Goal: Transaction & Acquisition: Purchase product/service

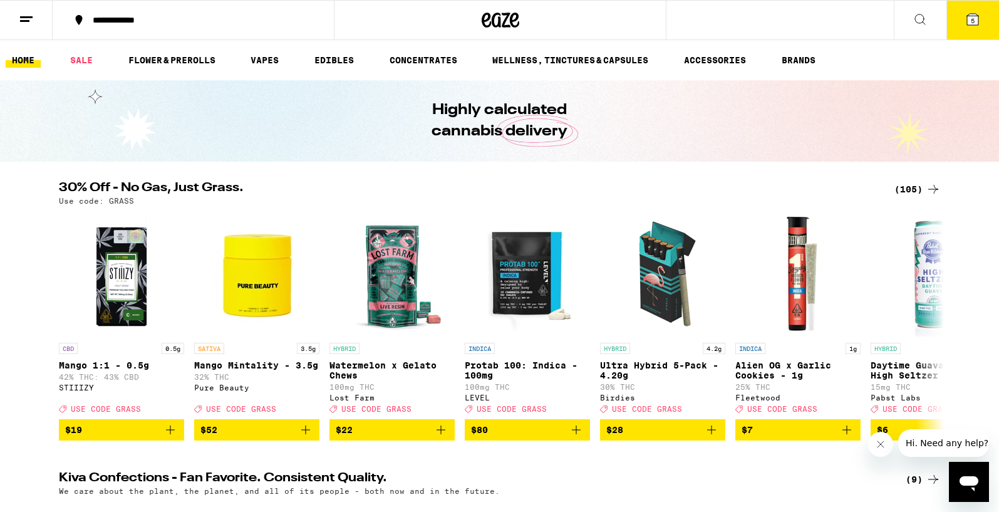
click at [974, 21] on span "5" at bounding box center [973, 21] width 4 height 8
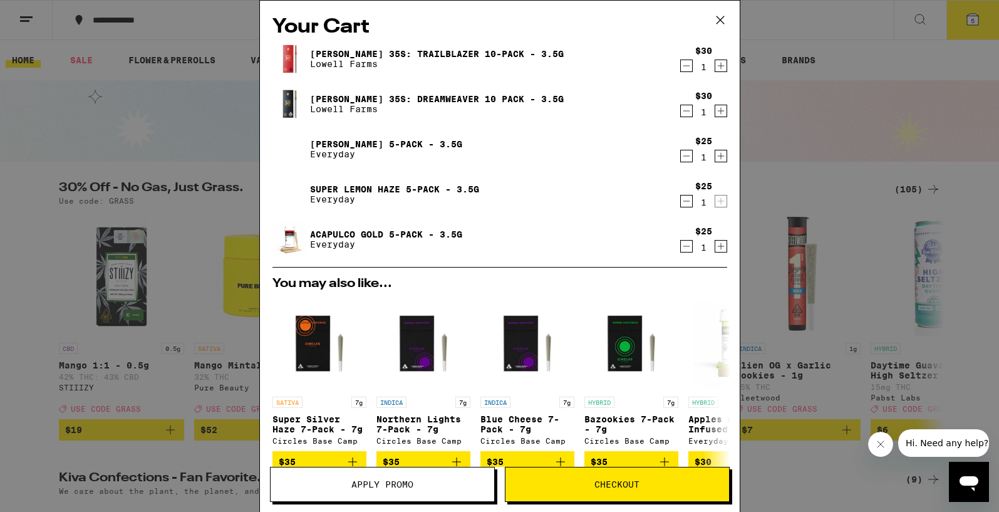
click at [688, 156] on icon "Decrement" at bounding box center [686, 155] width 11 height 15
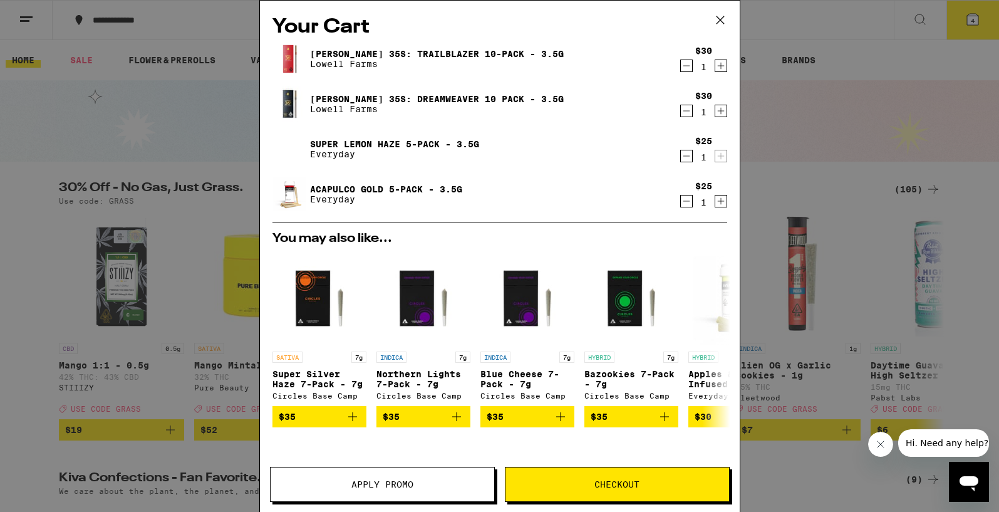
click at [688, 156] on icon "Decrement" at bounding box center [686, 155] width 11 height 15
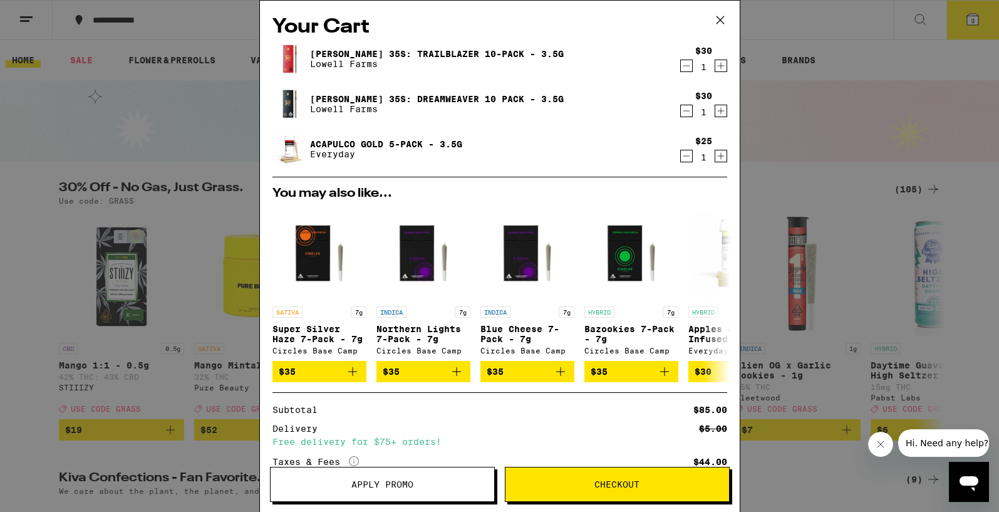
click at [688, 156] on icon "Decrement" at bounding box center [686, 155] width 11 height 15
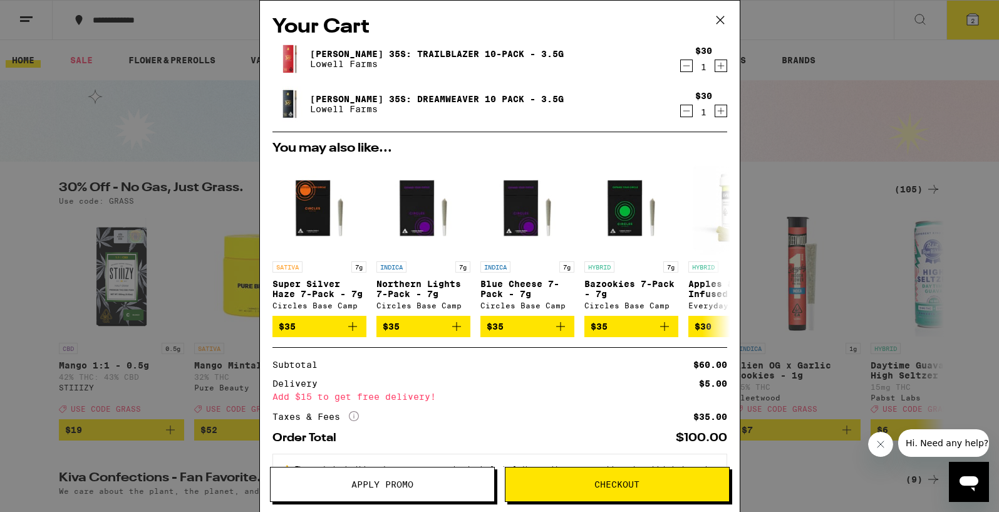
click at [724, 19] on icon at bounding box center [720, 20] width 19 height 19
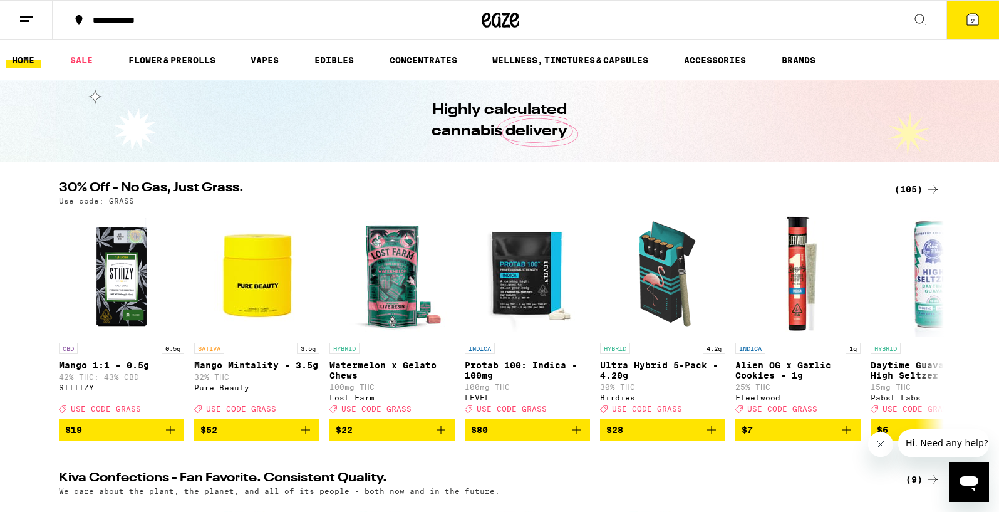
click at [912, 186] on div "(105)" at bounding box center [917, 189] width 46 height 15
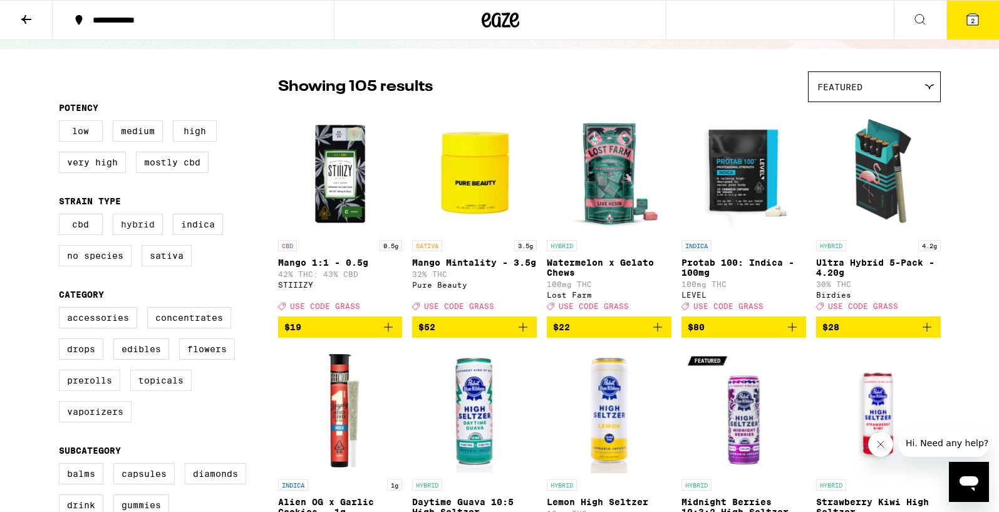
scroll to position [81, 0]
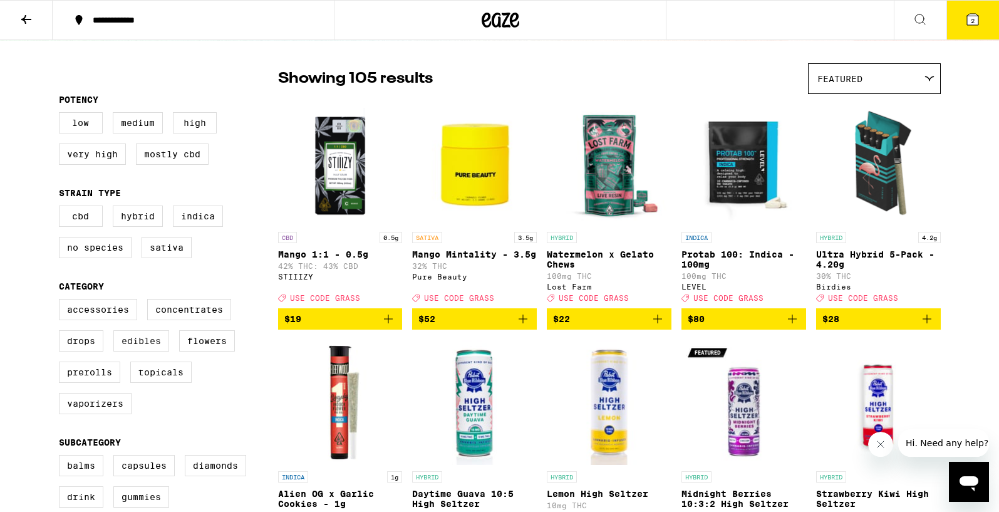
click at [147, 351] on label "Edibles" at bounding box center [141, 340] width 56 height 21
click at [62, 301] on input "Edibles" at bounding box center [61, 301] width 1 height 1
checkbox input "true"
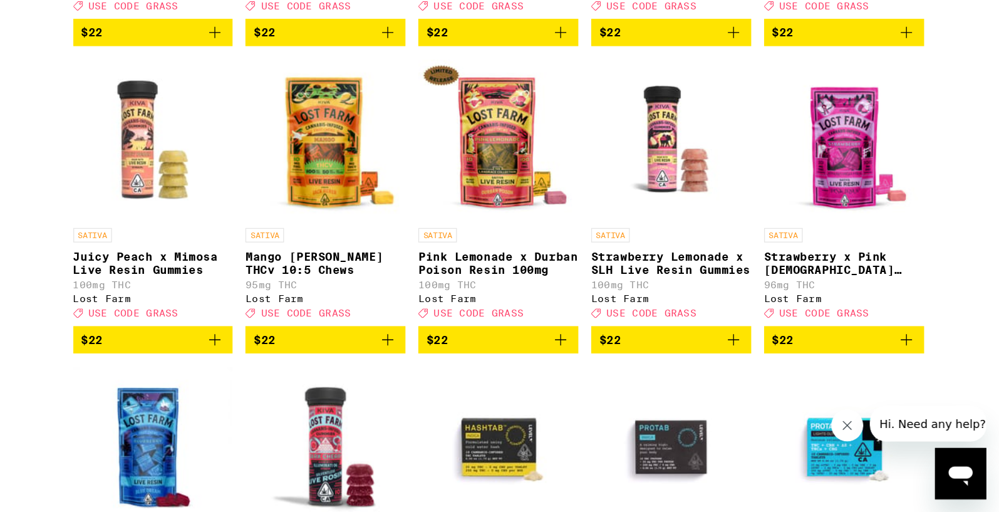
scroll to position [982, 0]
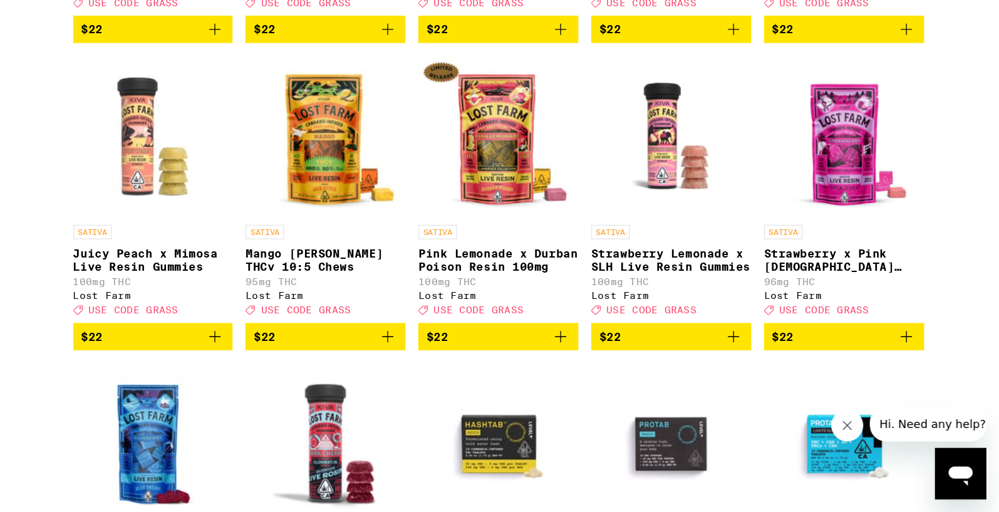
click at [386, 383] on icon "Add to bag" at bounding box center [388, 375] width 15 height 15
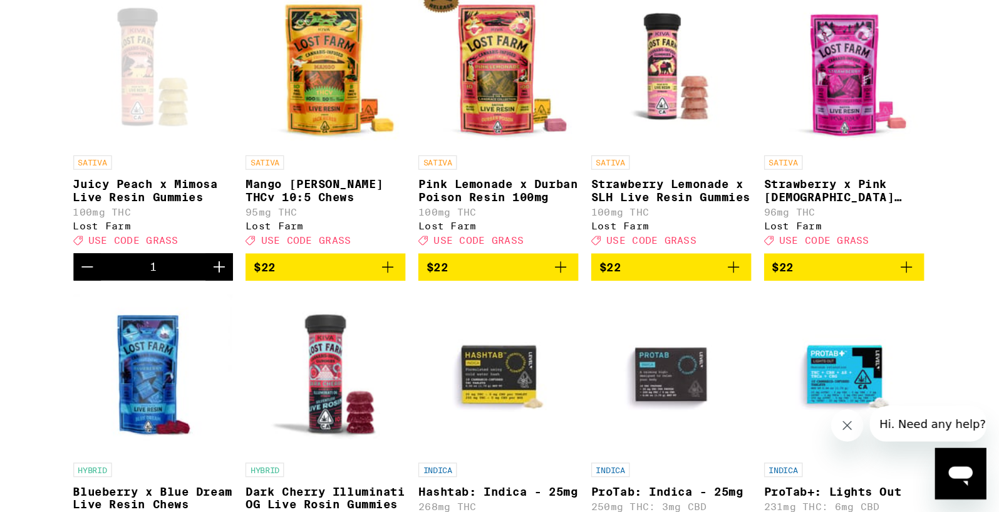
scroll to position [1036, 0]
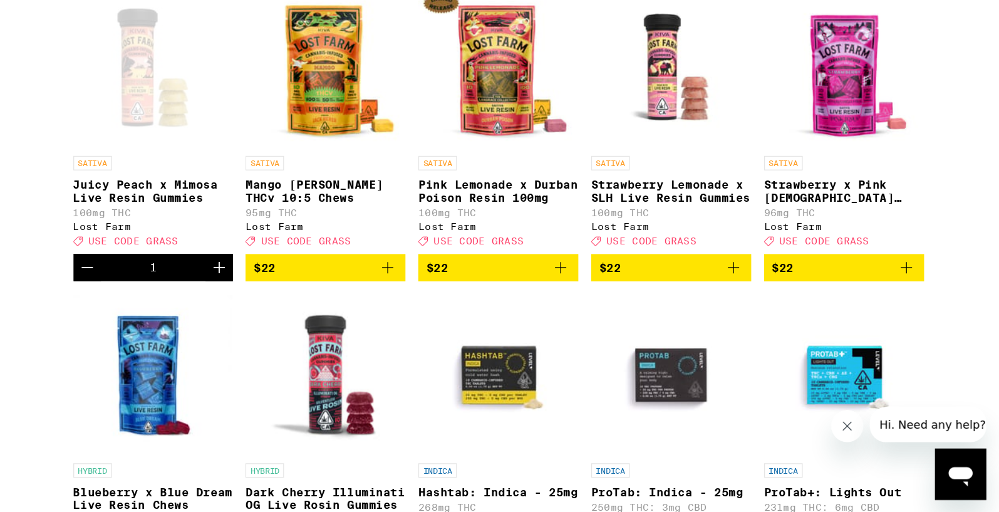
click at [654, 328] on icon "Add to bag" at bounding box center [657, 320] width 15 height 15
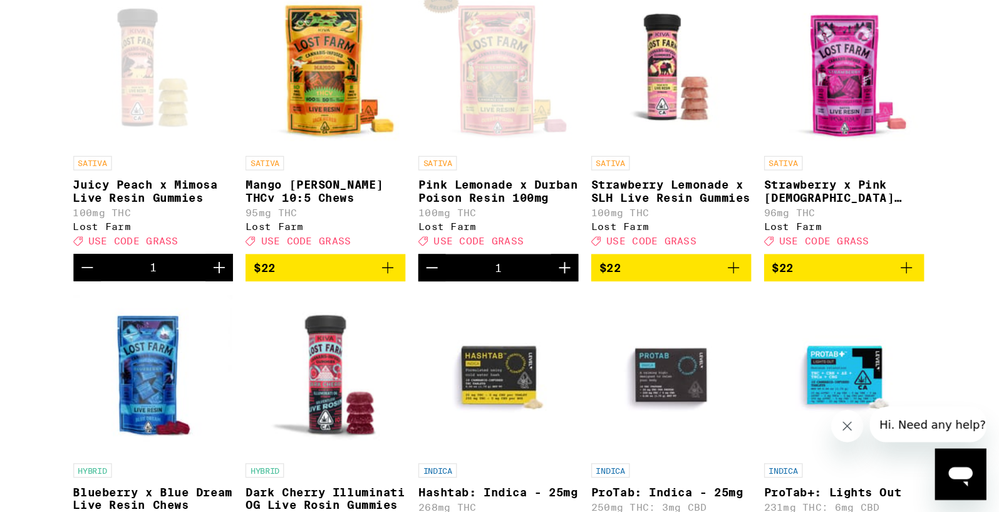
click at [790, 325] on icon "Add to bag" at bounding box center [792, 320] width 9 height 9
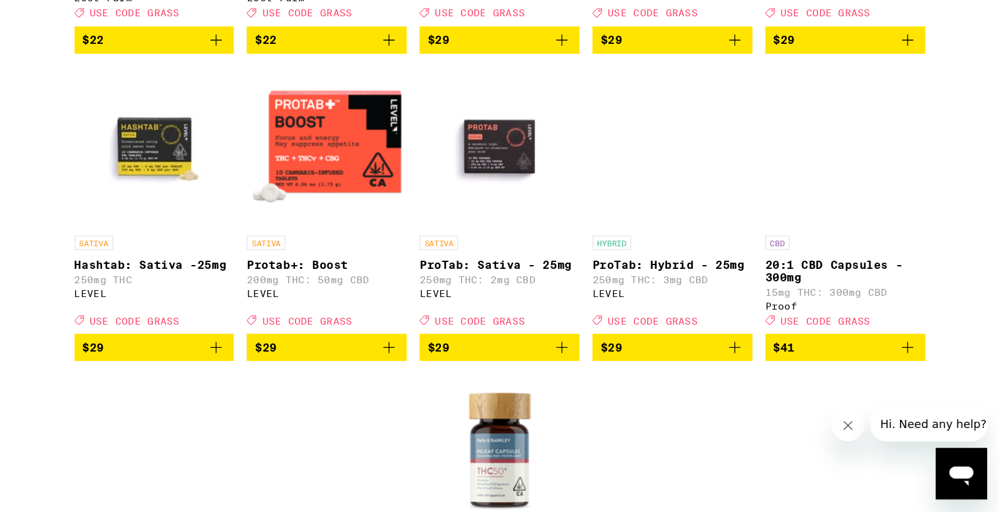
scroll to position [1453, 0]
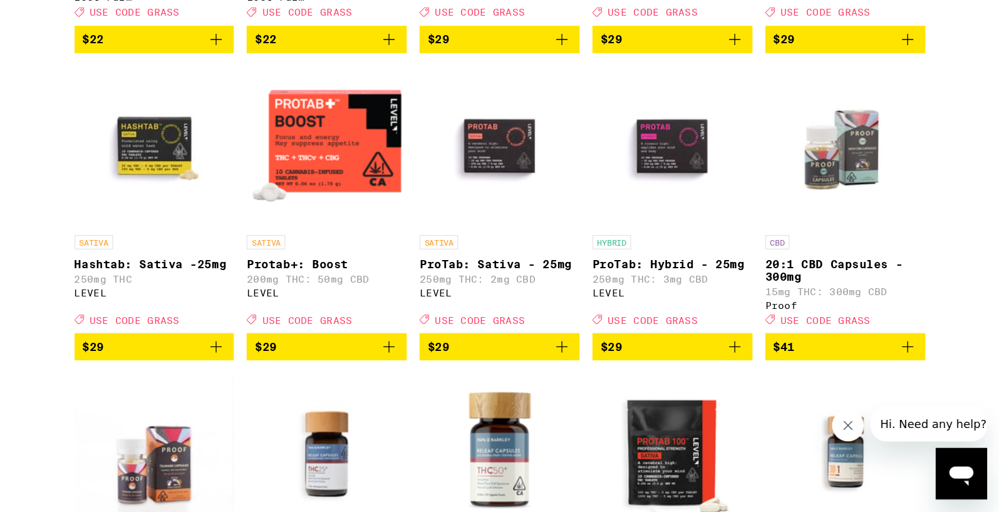
click at [656, 390] on icon "Add to bag" at bounding box center [657, 382] width 15 height 15
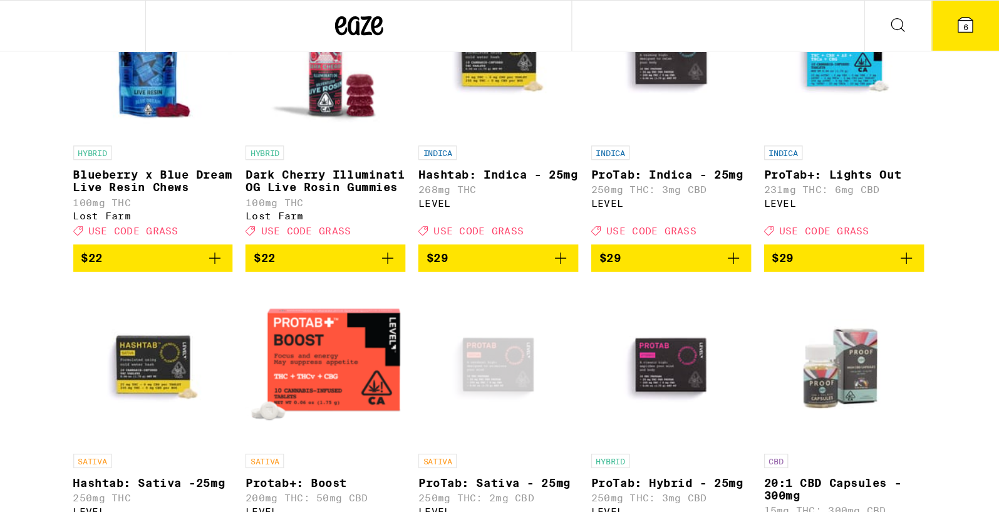
scroll to position [1390, 0]
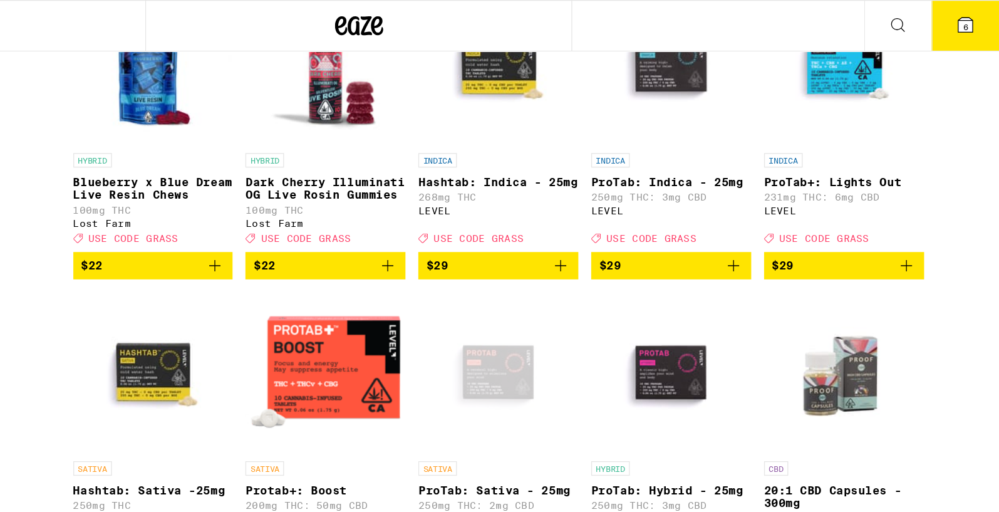
click at [790, 214] on icon "Add to bag" at bounding box center [792, 206] width 15 height 15
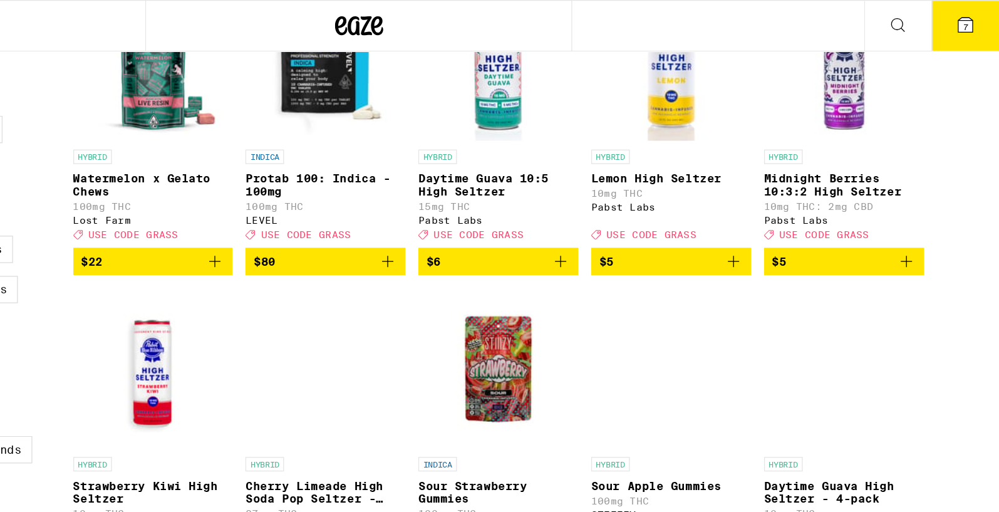
scroll to position [0, 0]
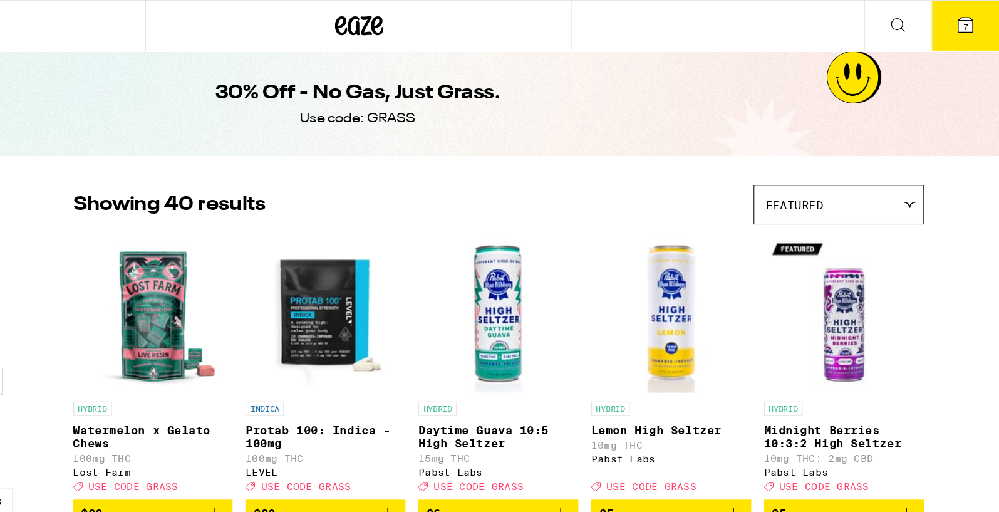
click at [976, 27] on button "7" at bounding box center [972, 20] width 53 height 39
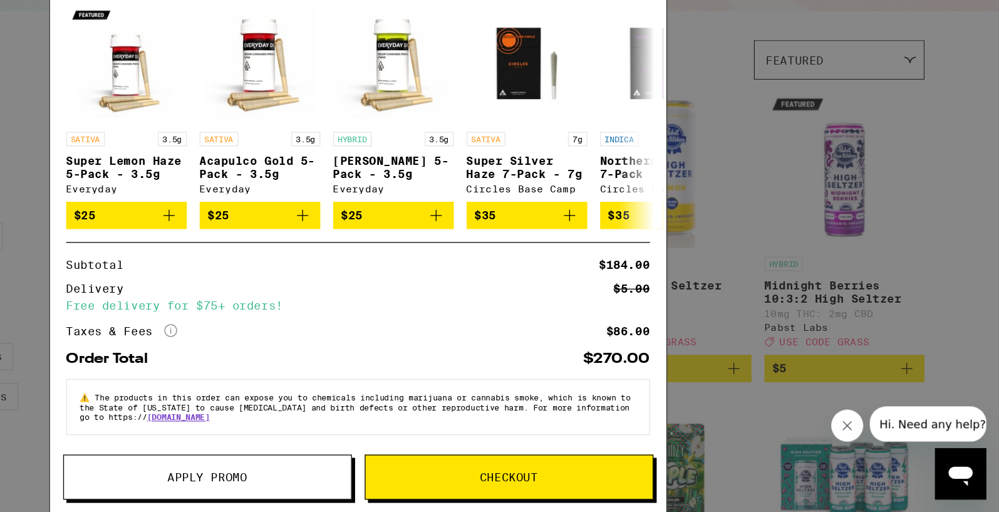
click at [419, 489] on button "Apply Promo" at bounding box center [382, 484] width 225 height 35
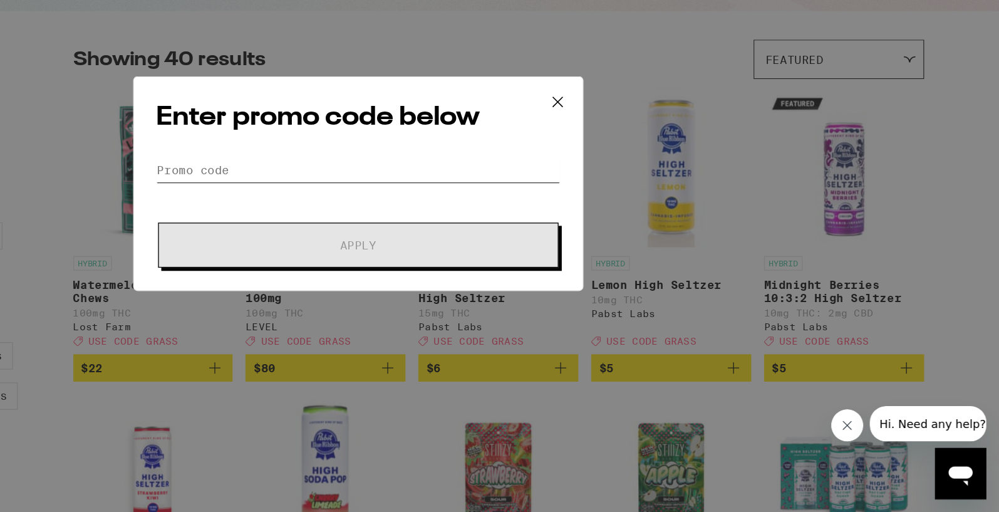
click at [479, 247] on input "Promo Code" at bounding box center [500, 245] width 314 height 19
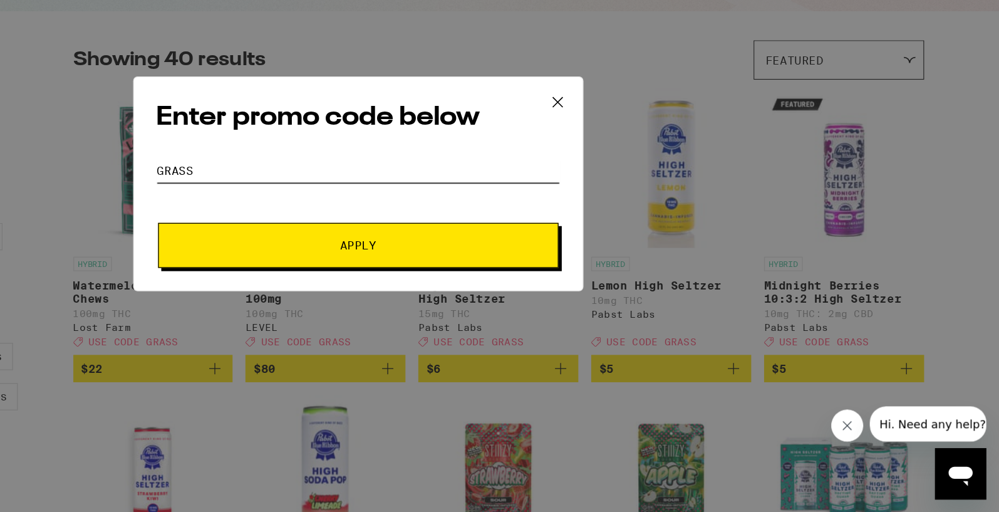
type input "grass"
click at [458, 302] on span "Apply" at bounding box center [499, 303] width 225 height 9
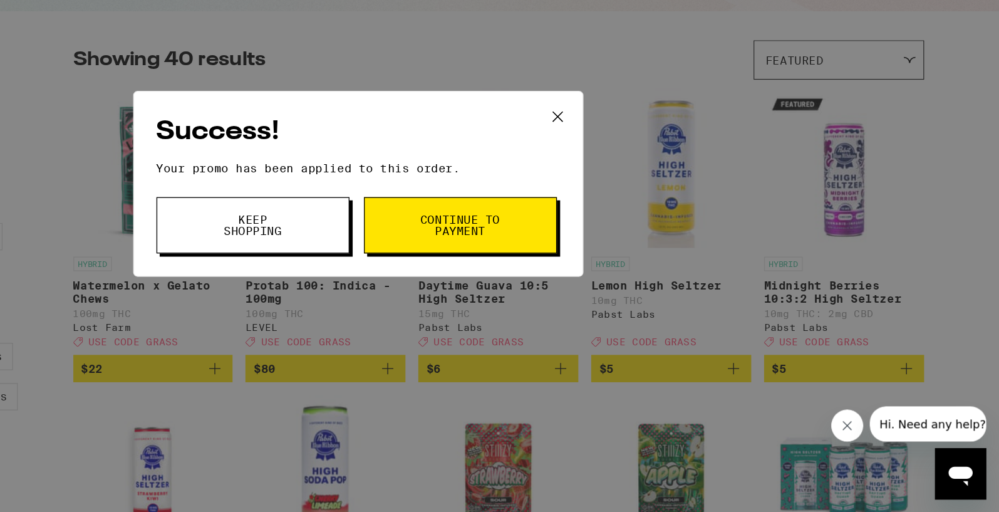
click at [565, 293] on span "Continue to payment" at bounding box center [579, 288] width 64 height 18
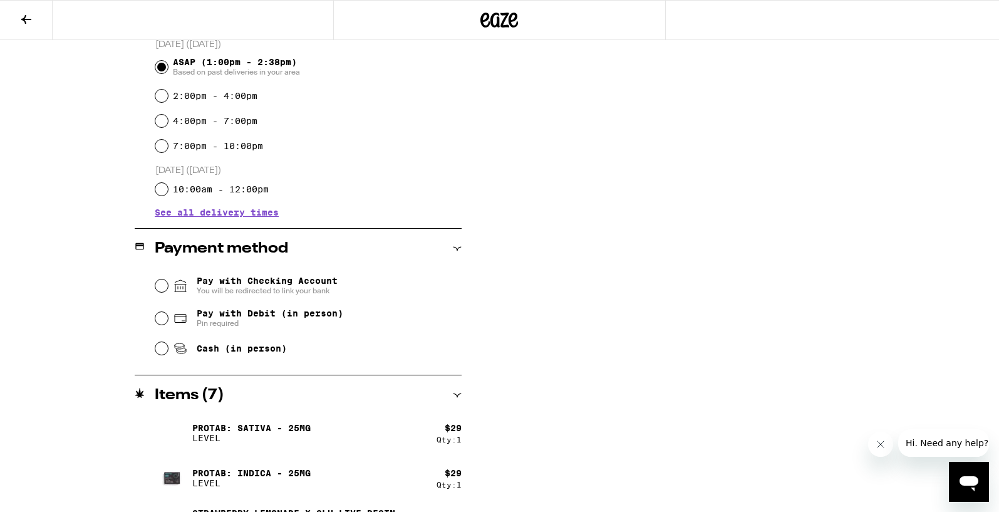
scroll to position [357, 0]
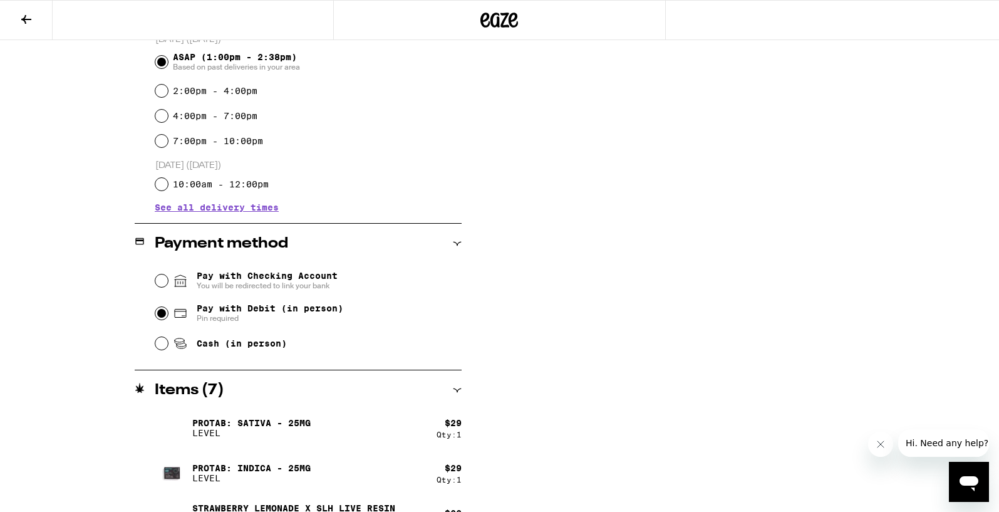
click at [156, 313] on input "Pay with Debit (in person) Pin required" at bounding box center [161, 313] width 13 height 13
radio input "true"
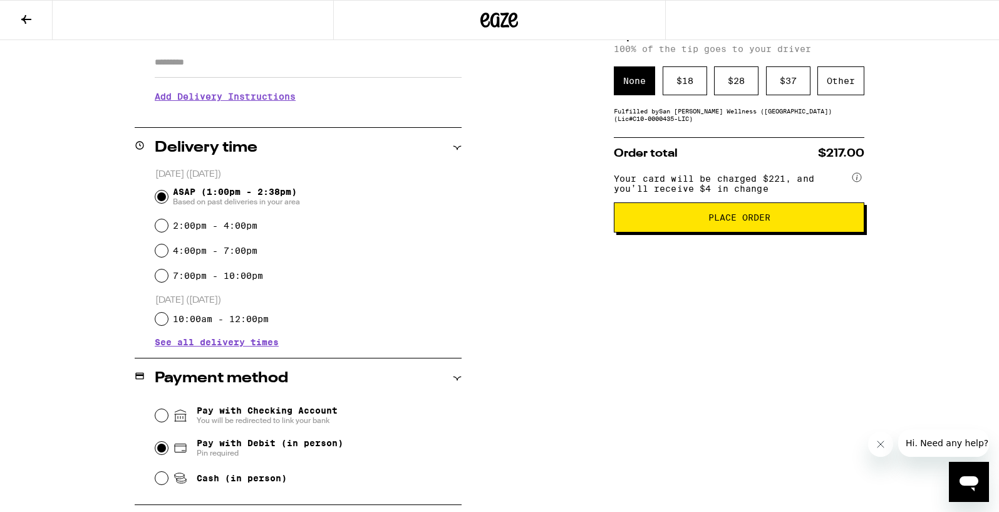
scroll to position [0, 0]
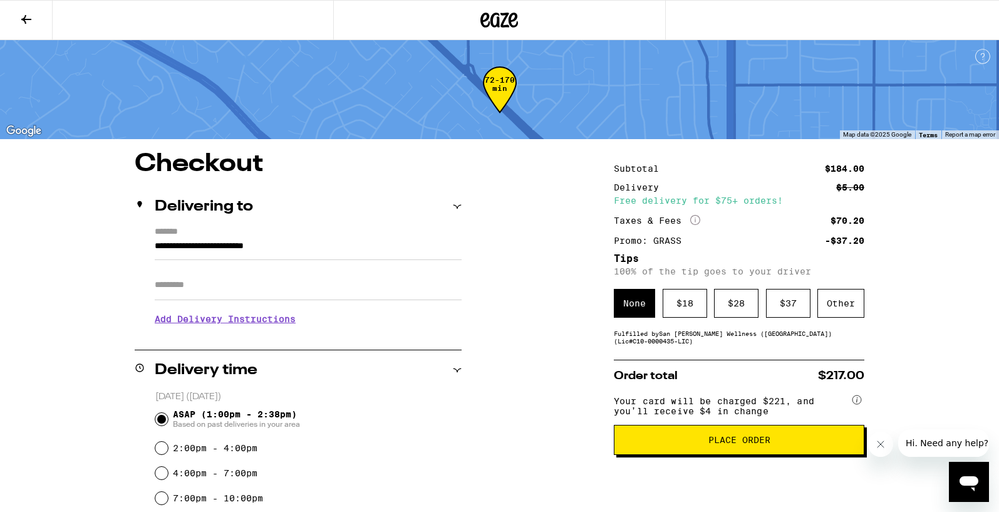
click at [19, 18] on icon at bounding box center [26, 19] width 15 height 15
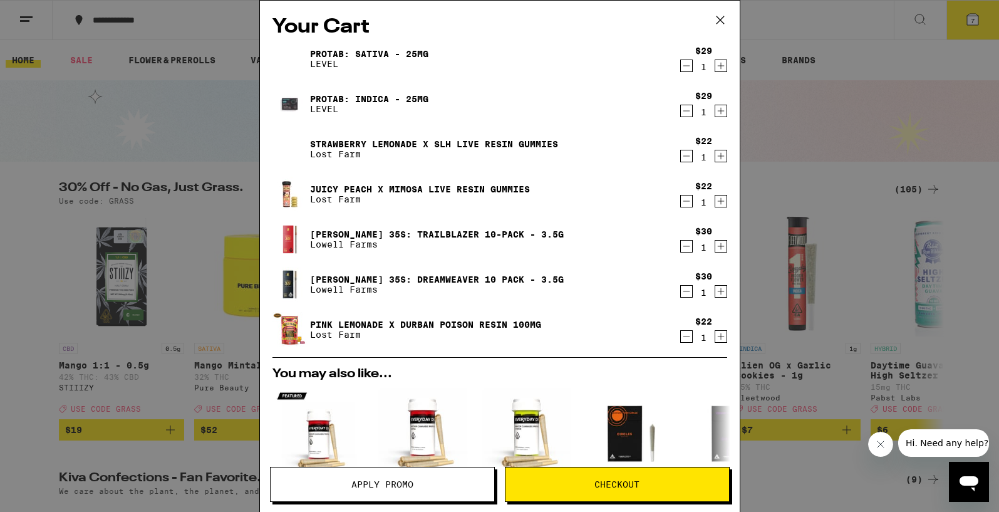
click at [686, 338] on icon "Decrement" at bounding box center [686, 336] width 11 height 15
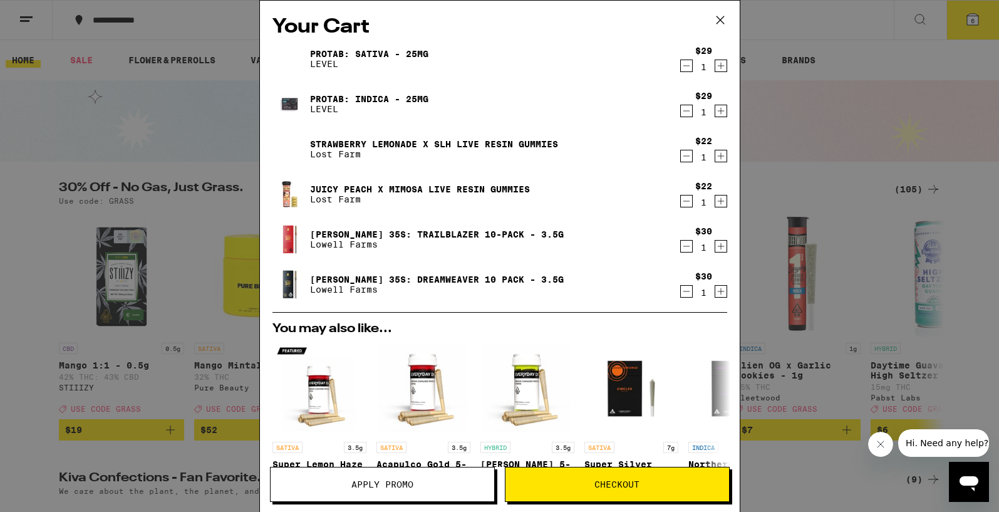
click at [609, 476] on button "Checkout" at bounding box center [617, 484] width 225 height 35
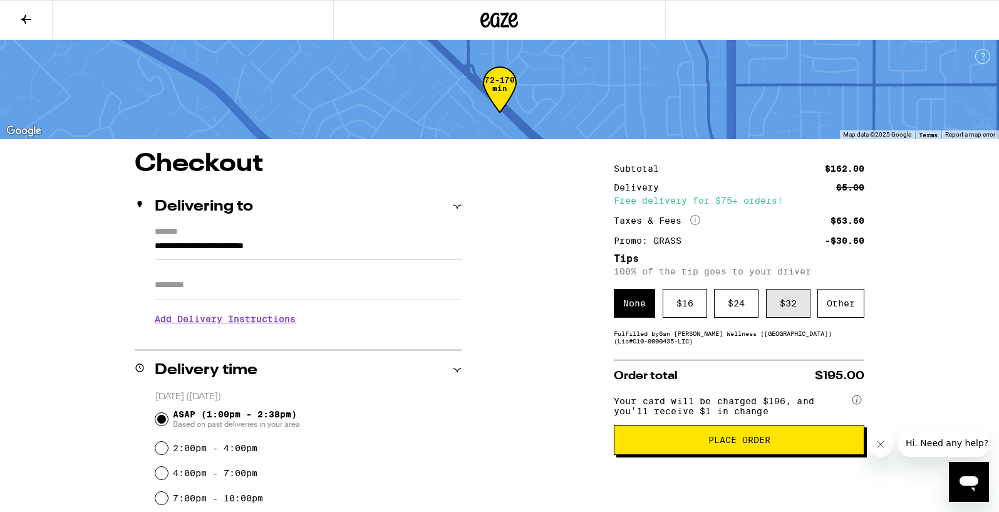
click at [788, 312] on div "$ 32" at bounding box center [788, 303] width 44 height 29
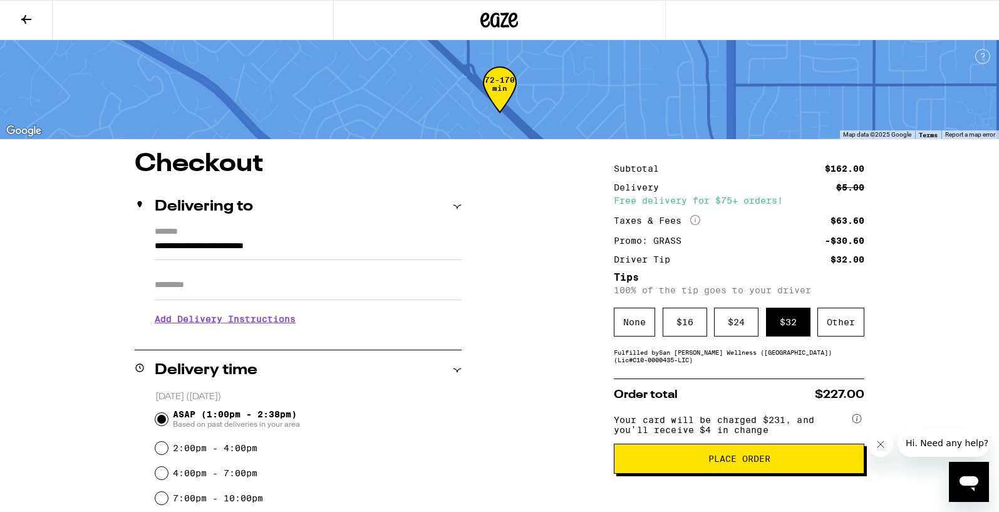
click at [731, 463] on span "Place Order" at bounding box center [739, 458] width 62 height 9
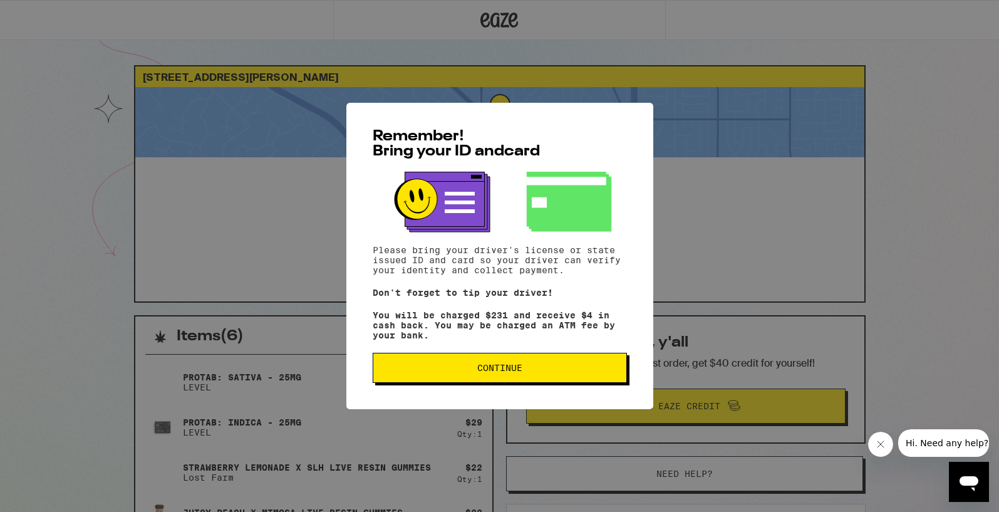
click at [490, 371] on span "Continue" at bounding box center [499, 367] width 45 height 9
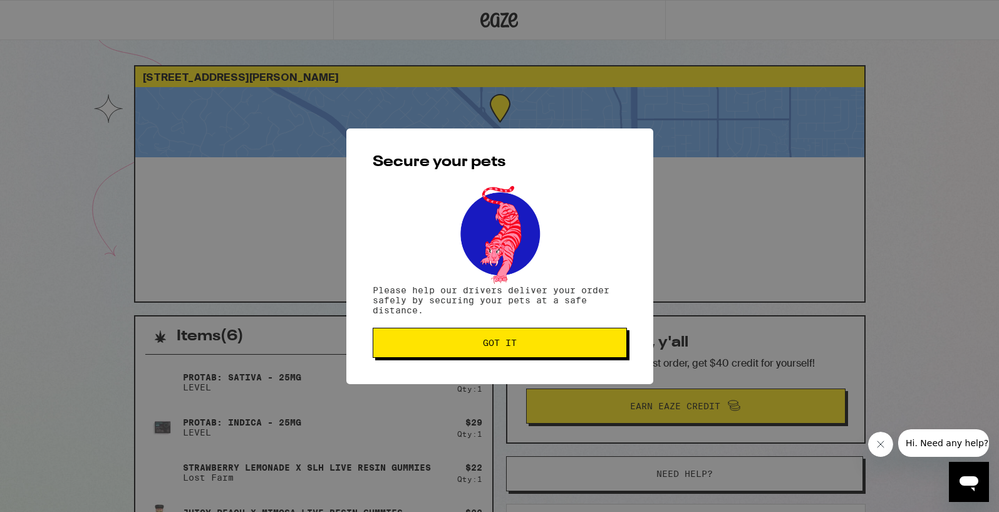
click at [503, 342] on span "Got it" at bounding box center [500, 342] width 34 height 9
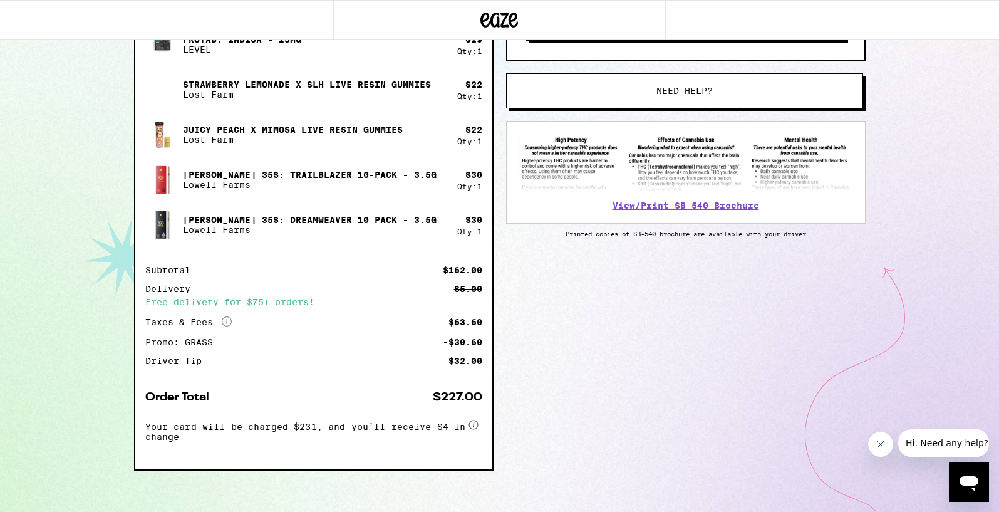
scroll to position [394, 0]
